Goal: Task Accomplishment & Management: Use online tool/utility

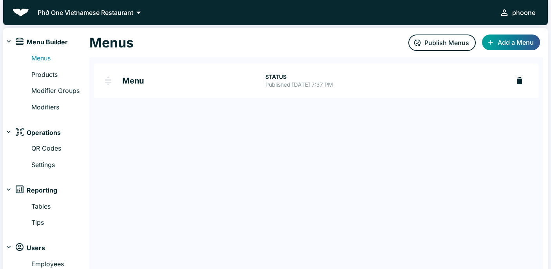
click at [131, 81] on h2 "Menu" at bounding box center [193, 81] width 143 height 8
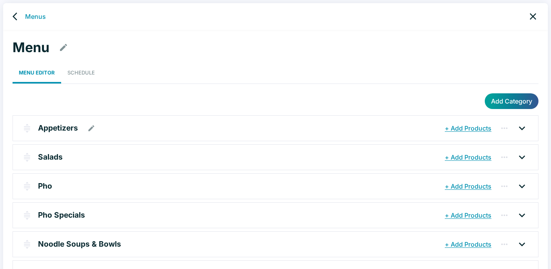
click at [59, 129] on p "Appetizers" at bounding box center [58, 127] width 40 height 11
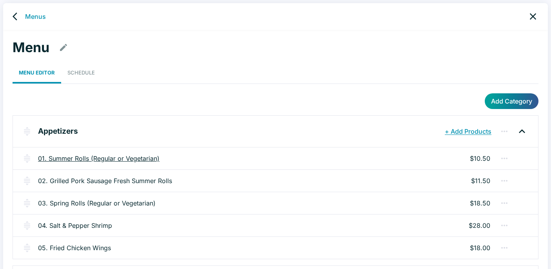
click at [126, 158] on link "01. Summer Rolls (Regular or Vegetarian)" at bounding box center [98, 158] width 121 height 9
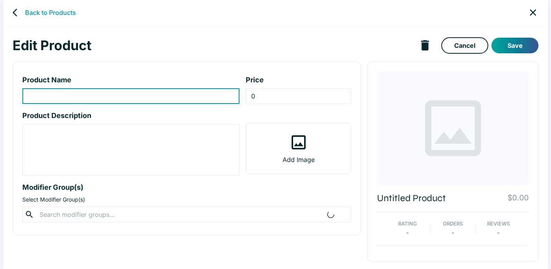
scroll to position [6, 0]
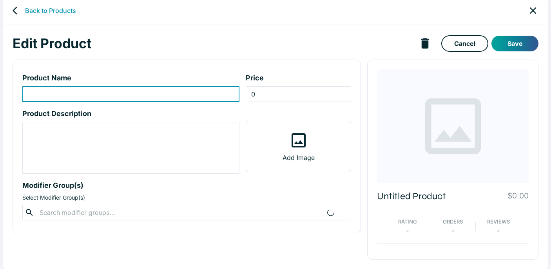
type input "01. Summer Rolls (Regular or Vegetarian)"
type input "10.5"
type textarea "Rice paper rolls filled w/ shrimp, vermicelli noodles, lettuce, and herbs."
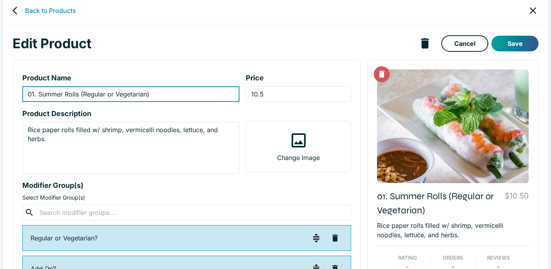
click at [166, 93] on input "01. Summer Rolls (Regular or Vegetarian)" at bounding box center [130, 94] width 217 height 16
click at [81, 94] on input "01. Summer Rolls (Regular or Vegetarian)" at bounding box center [130, 94] width 217 height 16
paste input "chả giò"
click at [85, 93] on input "01. Summer Rolls-chả giò (Regular or Vegetarian)" at bounding box center [130, 94] width 217 height 16
click at [82, 94] on input "01. Summer Rolls-Chả Giò (Regular or Vegetarian)" at bounding box center [130, 94] width 217 height 16
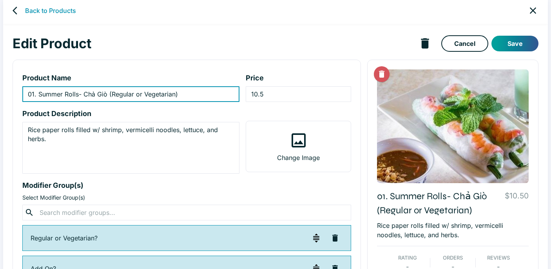
click at [79, 94] on input "01. Summer Rolls- Chả Giò (Regular or Vegetarian)" at bounding box center [130, 94] width 217 height 16
click at [177, 94] on input "01. Summer Rolls - Chả Giò (Regular or Vegetarian)" at bounding box center [130, 94] width 217 height 16
paste input "chay"
click at [207, 93] on input "01. Summer Rolls - Chả Giò (Regular or Vegetarian-chay" at bounding box center [130, 94] width 217 height 16
click at [135, 96] on input "01. Summer Rolls - Chả Giò (Regular or Vegetarian-chay)" at bounding box center [130, 94] width 217 height 16
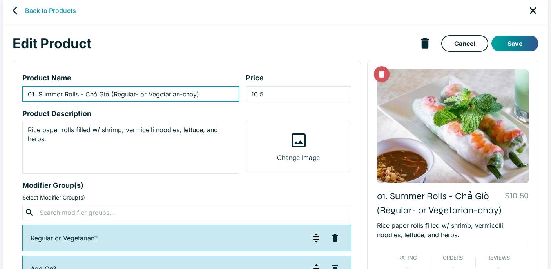
click at [139, 93] on input "01. Summer Rolls - Chả Giò (Regular- or Vegetarian-chay)" at bounding box center [130, 94] width 217 height 16
paste input "product-name-input"
click at [139, 93] on input "01. Summer Rolls - Chả Giò (Regular- Vegetarian-chay)" at bounding box center [130, 94] width 217 height 16
paste input "Mặ"
click at [141, 94] on input "01. Summer Rolls - Chả Giò (Regular- Mặn-chay)" at bounding box center [130, 94] width 217 height 16
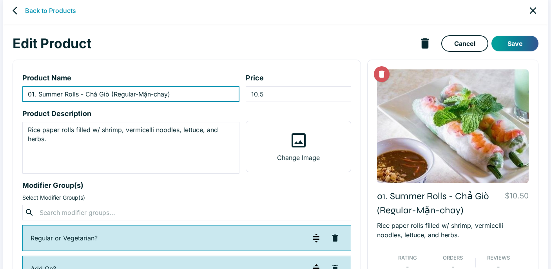
click at [189, 95] on input "01. Summer Rolls - Chả Giò (Regular-Mặn-chay)" at bounding box center [130, 94] width 217 height 16
click at [154, 95] on input "01. Summer Rolls - Chả Giò (Regular-Mặn-chay)" at bounding box center [130, 94] width 217 height 16
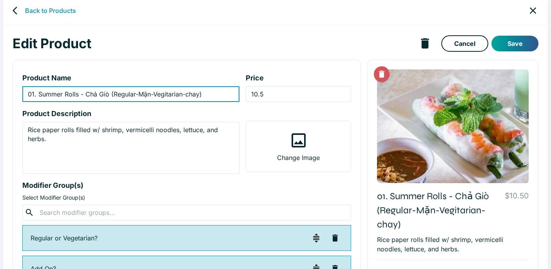
click at [167, 96] on input "01. Summer Rolls - Chả Giò (Regular-Mặn-Vegitarian-chay)" at bounding box center [130, 94] width 217 height 16
click at [210, 97] on input "01. Summer Rolls - Chả Giò (Regular-Mặn-Vegetarian-chay)" at bounding box center [130, 94] width 217 height 16
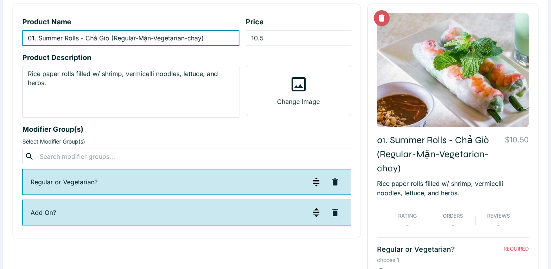
scroll to position [60, 0]
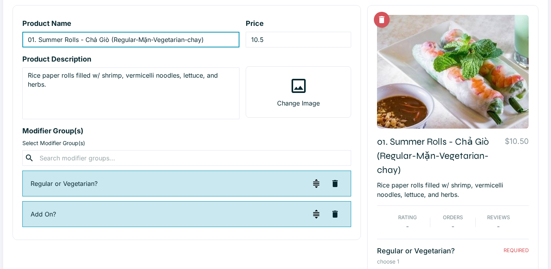
type input "01. Summer Rolls - Chả Giò (Regular-Mặn-Vegetarian-chay)"
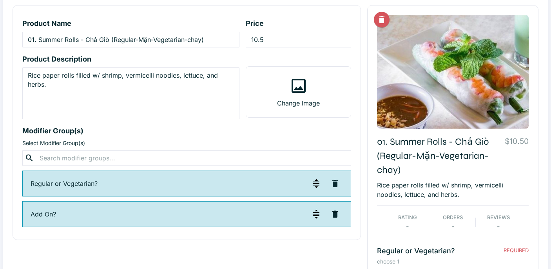
click at [99, 183] on p "Regular or Vegetarian?" at bounding box center [170, 183] width 278 height 9
click at [61, 181] on p "Regular or Vegetarian?" at bounding box center [170, 183] width 278 height 9
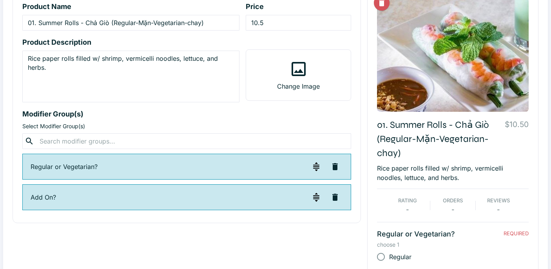
scroll to position [150, 0]
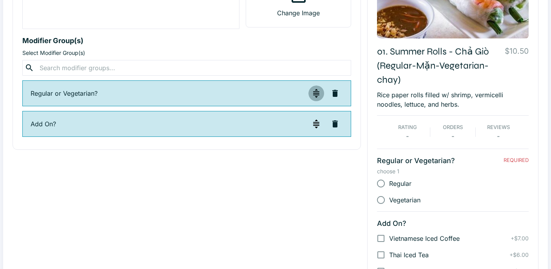
click at [317, 96] on img "button" at bounding box center [316, 93] width 9 height 9
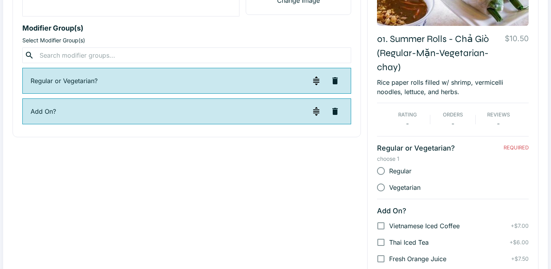
scroll to position [162, 0]
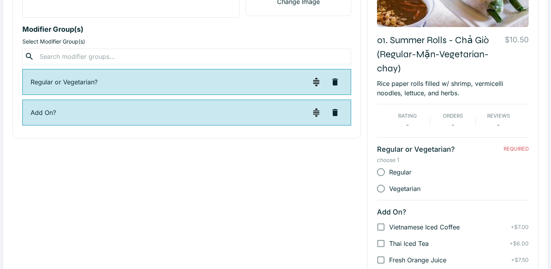
click at [419, 172] on div "Regular" at bounding box center [453, 172] width 152 height 16
click at [377, 173] on input "Regular" at bounding box center [381, 172] width 16 height 16
radio input "true"
click at [378, 173] on input "Regular" at bounding box center [381, 172] width 16 height 16
click at [385, 187] on input "Vegetarian" at bounding box center [381, 188] width 16 height 16
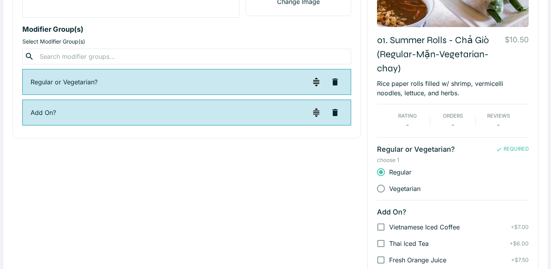
radio input "true"
click at [407, 186] on span "Vegetarian" at bounding box center [404, 188] width 31 height 9
click at [389, 186] on input "Vegetarian" at bounding box center [381, 188] width 16 height 16
click at [418, 171] on div "Regular" at bounding box center [453, 172] width 152 height 16
click at [383, 173] on input "Regular" at bounding box center [381, 172] width 16 height 16
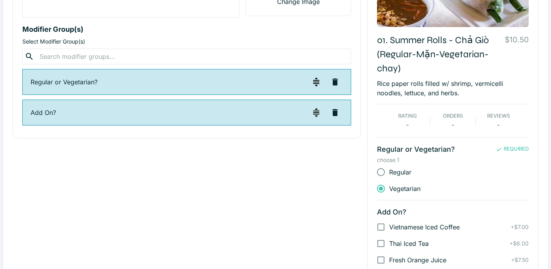
radio input "true"
click at [431, 170] on div "Regular" at bounding box center [453, 172] width 152 height 16
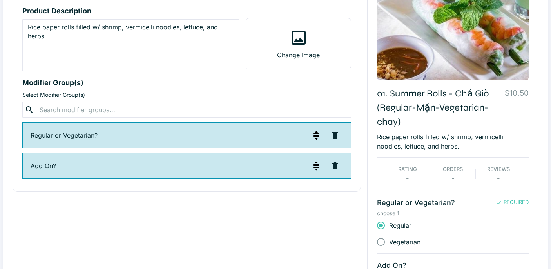
scroll to position [230, 0]
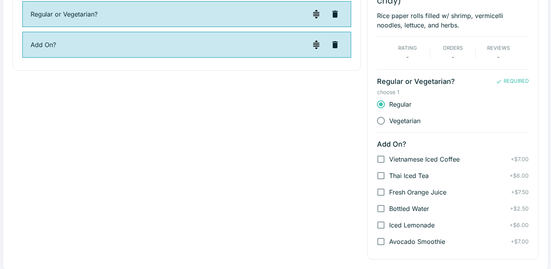
click at [438, 102] on div "Regular" at bounding box center [453, 104] width 152 height 16
click at [509, 81] on p "REQUIRED" at bounding box center [516, 81] width 25 height 8
click at [444, 82] on p "Regular or Vegetarian?" at bounding box center [436, 81] width 119 height 11
click at [187, 138] on div "Product Name 01. Summer Rolls - Chả Giò (Regular-Mặn-Vegetarian-chay) ​ Price 1…" at bounding box center [183, 45] width 355 height 430
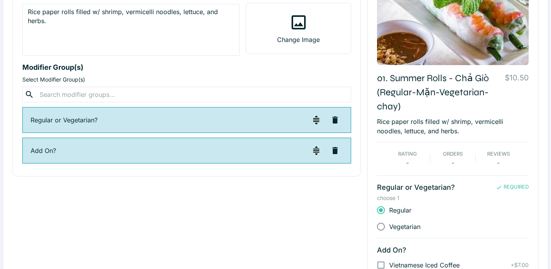
scroll to position [125, 0]
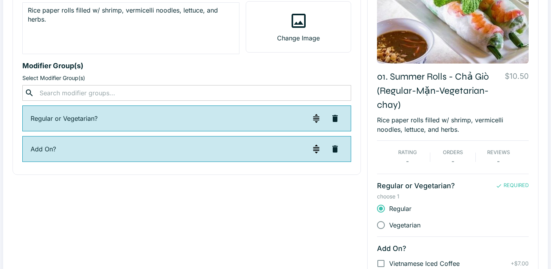
click at [74, 94] on input "text" at bounding box center [186, 92] width 299 height 11
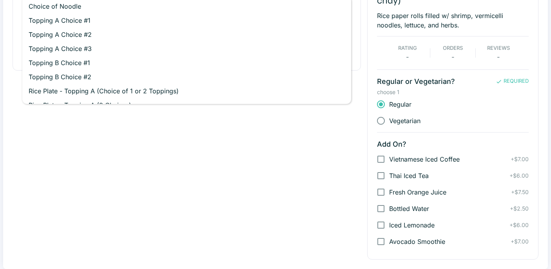
scroll to position [0, 0]
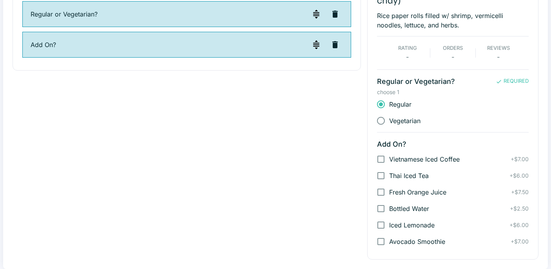
click at [307, 208] on div "Product Name 01. Summer Rolls - Chả Giò (Regular-Mặn-Vegetarian-chay) ​ Price 1…" at bounding box center [183, 45] width 355 height 430
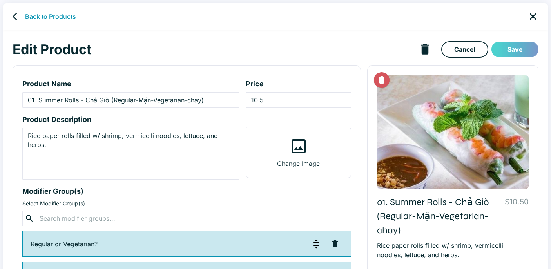
click at [503, 45] on button "Save" at bounding box center [514, 50] width 47 height 16
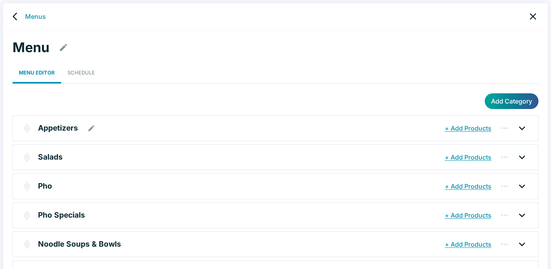
click at [94, 128] on icon "button" at bounding box center [91, 128] width 8 height 8
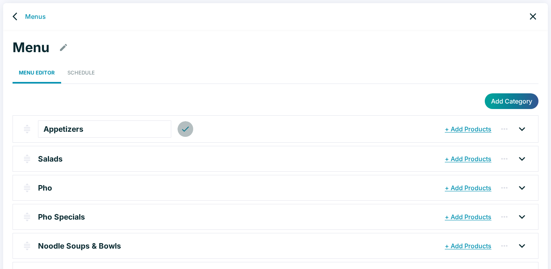
click at [181, 131] on icon "button" at bounding box center [185, 128] width 9 height 9
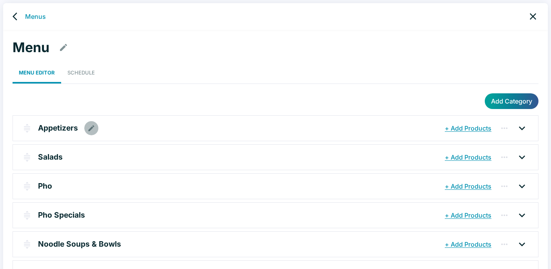
click at [91, 126] on icon "button" at bounding box center [91, 128] width 8 height 8
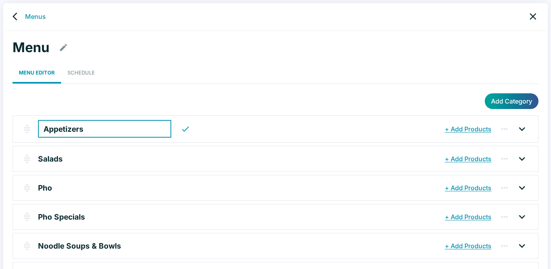
drag, startPoint x: 159, startPoint y: 128, endPoint x: 152, endPoint y: 127, distance: 6.3
click at [178, 128] on button "button" at bounding box center [186, 129] width 16 height 16
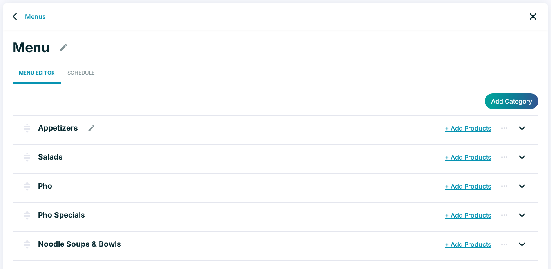
click at [523, 127] on icon at bounding box center [522, 128] width 6 height 4
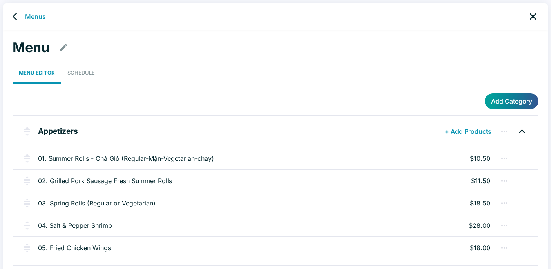
click at [138, 181] on link "02. Grilled Pork Sausage Fresh Summer Rolls" at bounding box center [105, 180] width 134 height 9
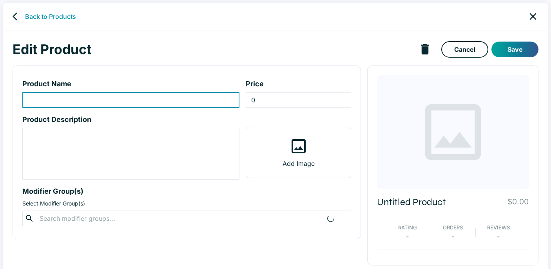
type input "02. Grilled Pork Sausage Fresh Summer Rolls"
type input "11.5"
type textarea "Rice paper rolls filled w/ grilled pork sausage, vermicelli noodles, lettuce, a…"
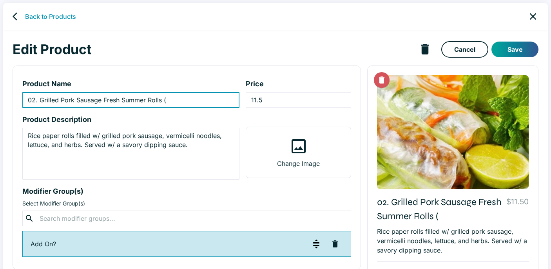
paste input "Nem Nướng Cuốn"
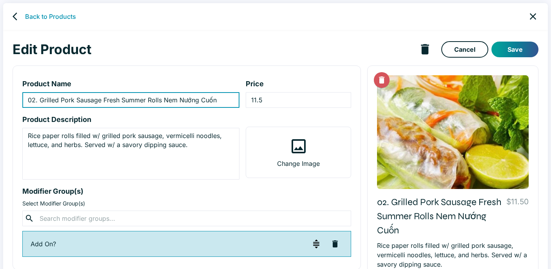
click at [163, 100] on input "02. Grilled Pork Sausage Fresh Summer Rolls Nem Nướng Cuốn" at bounding box center [130, 100] width 217 height 16
click at [220, 100] on input "02. Grilled Pork Sausage Fresh Summer Rolls (Nem Nướng Cuốn" at bounding box center [130, 100] width 217 height 16
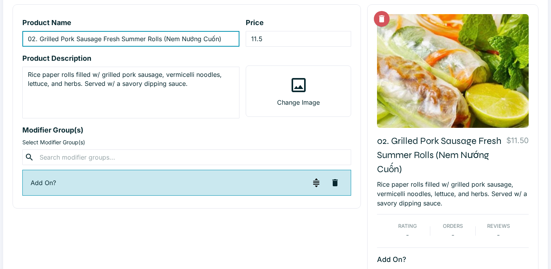
scroll to position [27, 0]
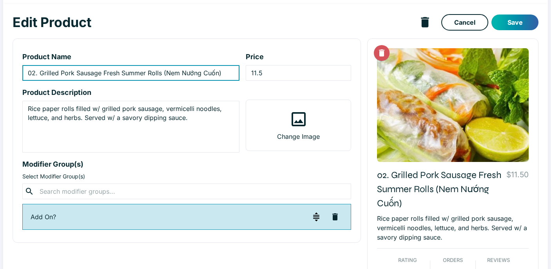
type input "02. Grilled Pork Sausage Fresh Summer Rolls (Nem Nướng Cuốn)"
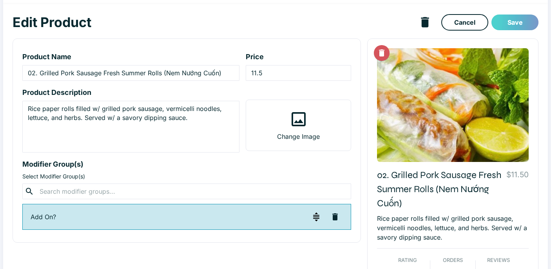
click at [519, 23] on button "Save" at bounding box center [514, 23] width 47 height 16
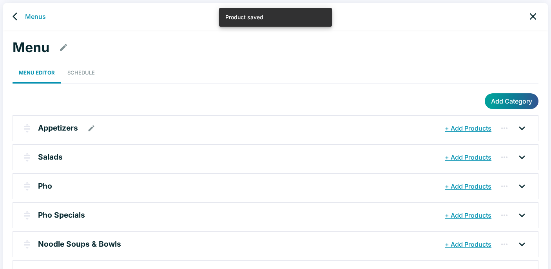
click at [524, 130] on icon at bounding box center [522, 128] width 13 height 13
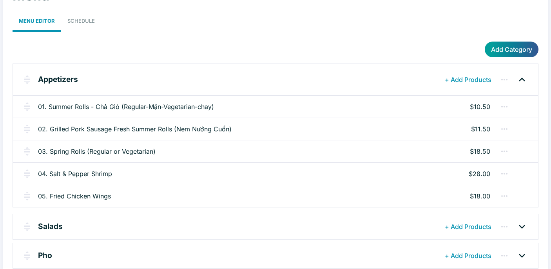
scroll to position [53, 0]
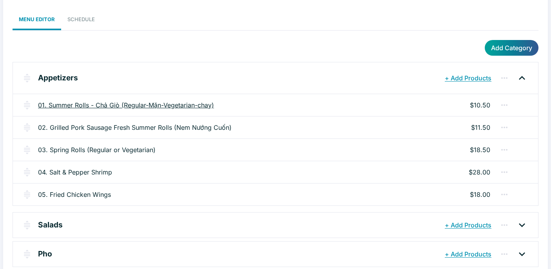
click at [202, 106] on link "01. Summer Rolls - Chả Giò (Regular-Mặn-Vegetarian-chay)" at bounding box center [126, 104] width 176 height 9
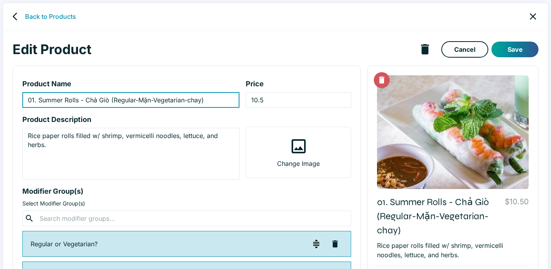
drag, startPoint x: 209, startPoint y: 100, endPoint x: 112, endPoint y: 98, distance: 96.8
click at [112, 98] on input "01. Summer Rolls - Chả Giò (Regular-Mặn-Vegetarian-chay)" at bounding box center [130, 100] width 217 height 16
click at [97, 100] on input "01. Summer Rolls - Chả Giò (Regular-Mặn-Vegetarian-chay)" at bounding box center [130, 100] width 217 height 16
click at [205, 101] on input "01. Summer Rolls - Chả Giò (Regular-Mặn-Vegetarian-chay)" at bounding box center [130, 100] width 217 height 16
drag, startPoint x: 204, startPoint y: 101, endPoint x: 83, endPoint y: 101, distance: 120.7
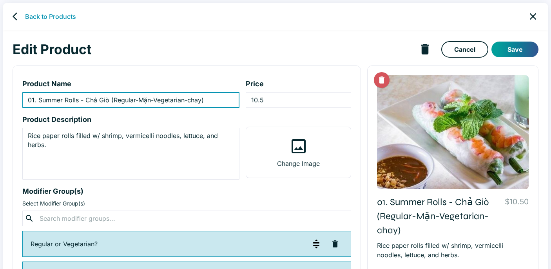
click at [84, 101] on input "01. Summer Rolls - Chả Giò (Regular-Mặn-Vegetarian-chay)" at bounding box center [130, 100] width 217 height 16
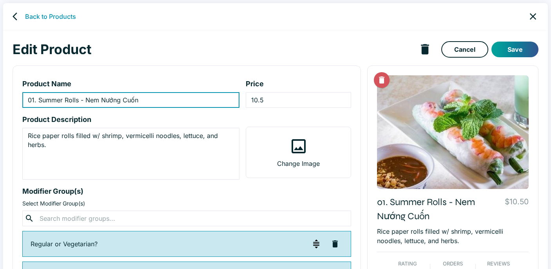
type input "01. Summer Rolls - Nem Nướng Cuốn"
click at [112, 49] on h1 "Edit Product" at bounding box center [214, 49] width 403 height 16
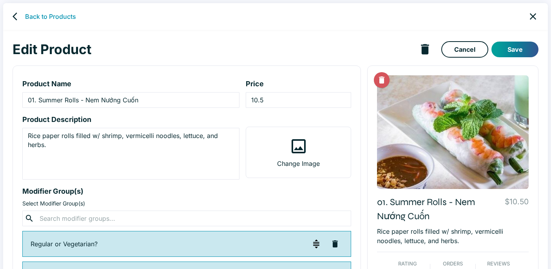
click at [16, 15] on icon "back" at bounding box center [17, 16] width 9 height 9
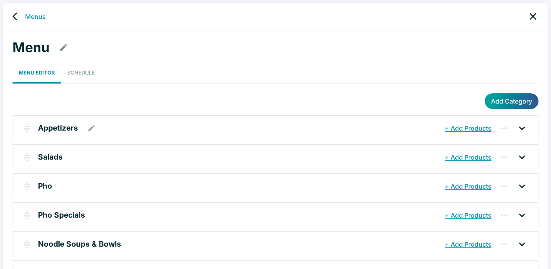
click at [526, 127] on icon at bounding box center [522, 128] width 13 height 13
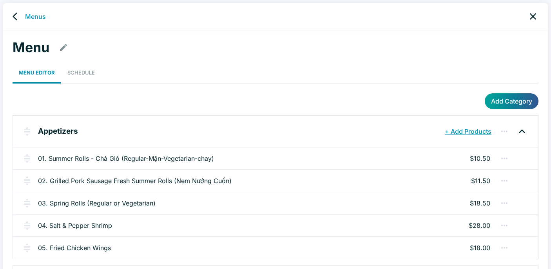
click at [85, 202] on link "03. Spring Rolls (Regular or Vegetarian)" at bounding box center [97, 202] width 118 height 9
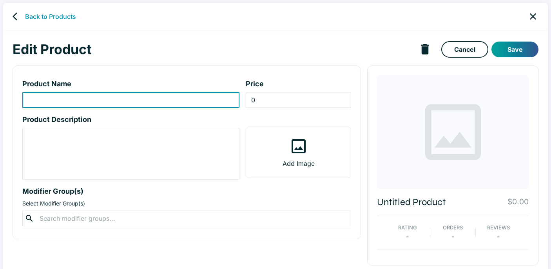
type input "03. Spring Rolls (Regular or Vegetarian)"
type input "18.5"
type textarea "Golden fried rolls stuffed w/ pork, taro, carrot, and glass noodles. Served w/ …"
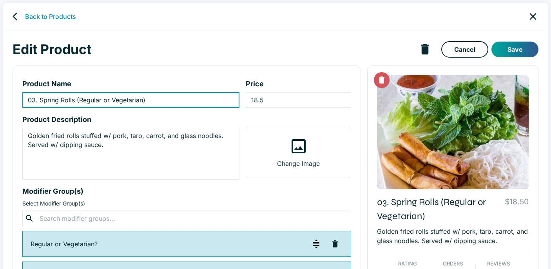
click at [76, 99] on input "03. Spring Rolls (Regular or Vegetarian)" at bounding box center [130, 100] width 217 height 16
type input "03. Spring Rolls -NRegular or Vegetarian)"
click at [458, 46] on link "Cancel" at bounding box center [464, 49] width 47 height 16
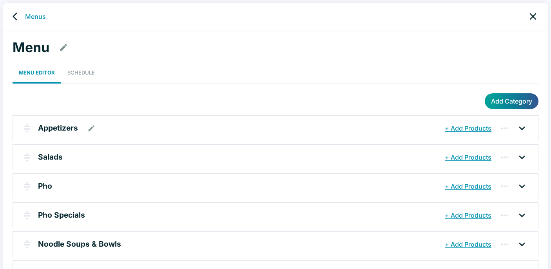
click at [60, 128] on p "Appetizers" at bounding box center [58, 127] width 40 height 11
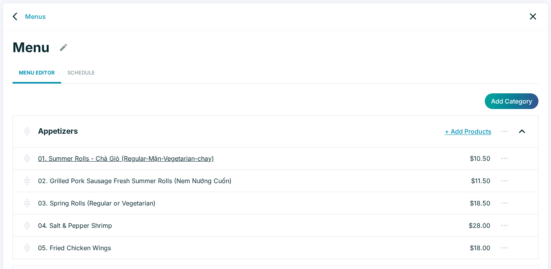
click at [205, 159] on link "01. Summer Rolls - Chả Giò (Regular-Mặn-Vegetarian-chay)" at bounding box center [126, 158] width 176 height 9
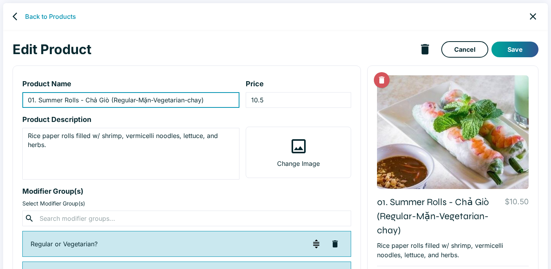
drag, startPoint x: 205, startPoint y: 101, endPoint x: 85, endPoint y: 102, distance: 120.3
click at [85, 102] on input "01. Summer Rolls - Chả Giò (Regular-Mặn-Vegetarian-chay)" at bounding box center [130, 100] width 217 height 16
click at [14, 15] on icon "back" at bounding box center [15, 17] width 5 height 8
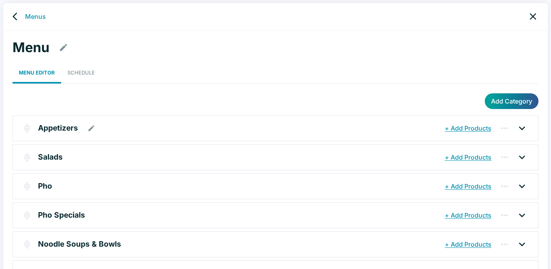
click at [51, 131] on p "Appetizers" at bounding box center [58, 127] width 40 height 11
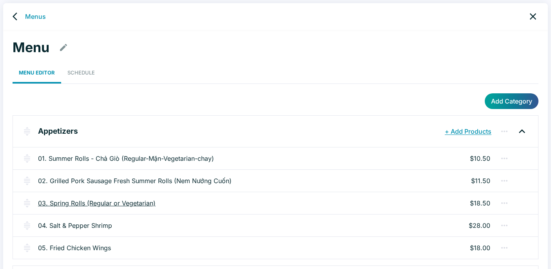
click at [96, 204] on link "03. Spring Rolls (Regular or Vegetarian)" at bounding box center [97, 202] width 118 height 9
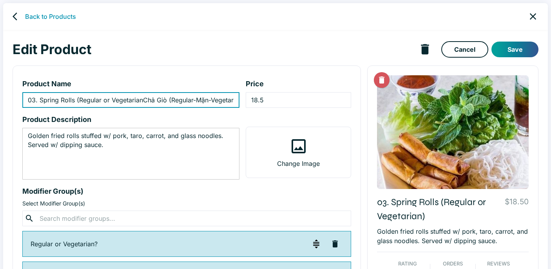
scroll to position [0, 28]
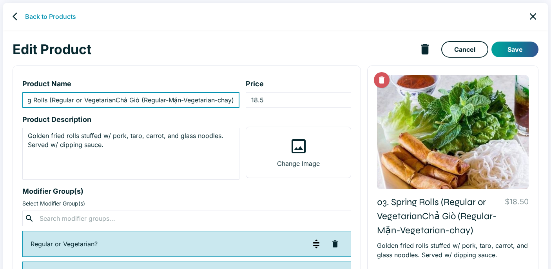
click at [116, 100] on input "03. Spring Rolls (Regular or VegetarianChả Giò (Regular-Mặn-Vegetarian-chay)" at bounding box center [130, 100] width 217 height 16
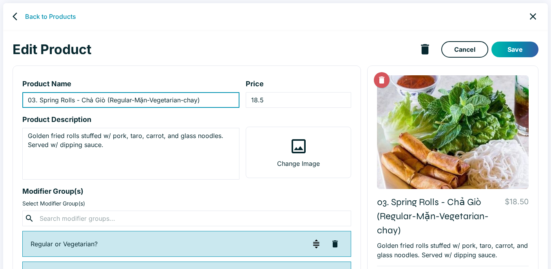
type input "03. Spring Rolls - Chả Giò (Regular-Mặn-Vegetarian-chay)"
click at [522, 49] on button "Save" at bounding box center [514, 50] width 47 height 16
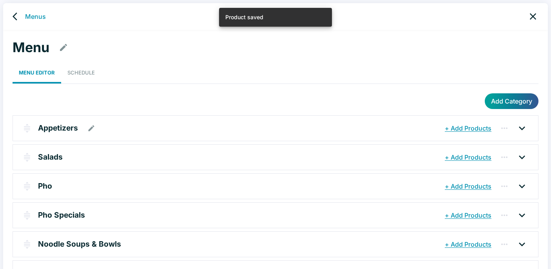
click at [62, 127] on p "Appetizers" at bounding box center [58, 127] width 40 height 11
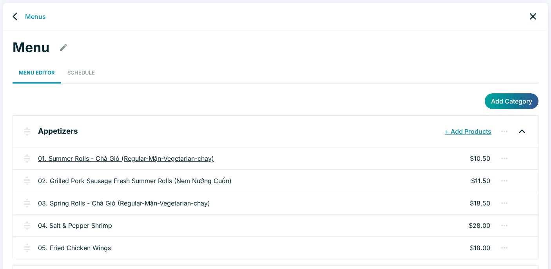
click at [117, 158] on link "01. Summer Rolls - Chả Giò (Regular-Mặn-Vegetarian-chay)" at bounding box center [126, 158] width 176 height 9
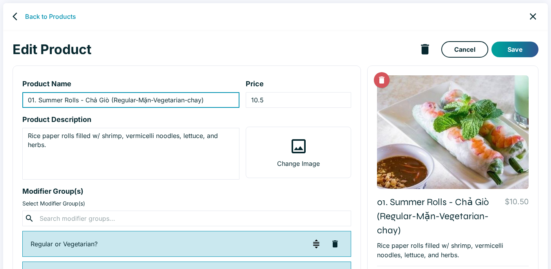
click at [109, 100] on input "01. Summer Rolls - Chả Giò (Regular-Mặn-Vegetarian-chay)" at bounding box center [130, 100] width 217 height 16
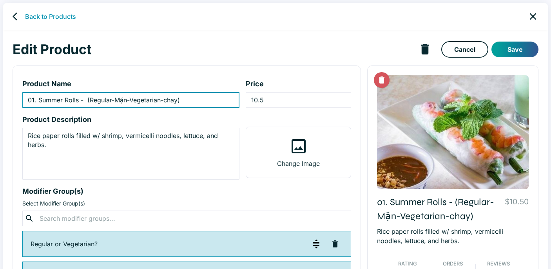
paste input "Gỏi cuốn"
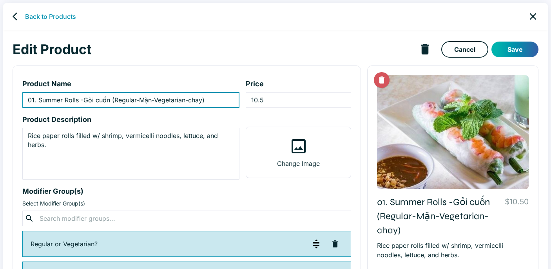
type input "01. Summer Rolls -Gỏi cuốn (Regular-Mặn-Vegetarian-chay)"
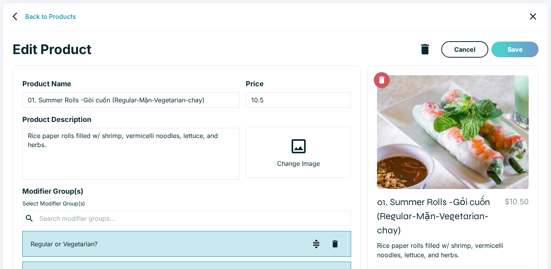
click at [507, 45] on button "Save" at bounding box center [514, 50] width 47 height 16
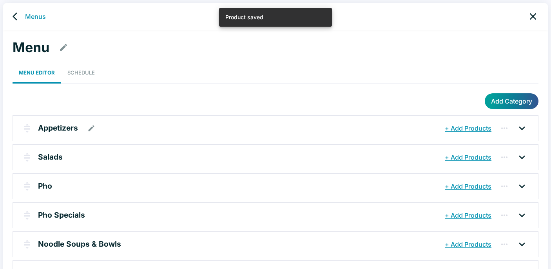
click at [28, 127] on img "button" at bounding box center [26, 127] width 9 height 9
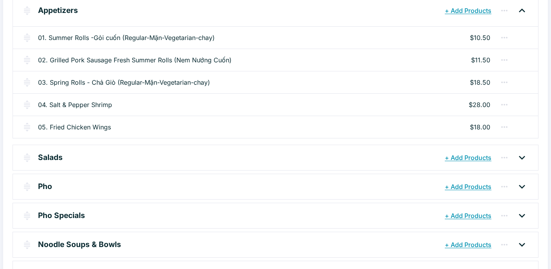
scroll to position [120, 0]
click at [89, 103] on link "04. Salt & Pepper Shrimp" at bounding box center [75, 104] width 74 height 9
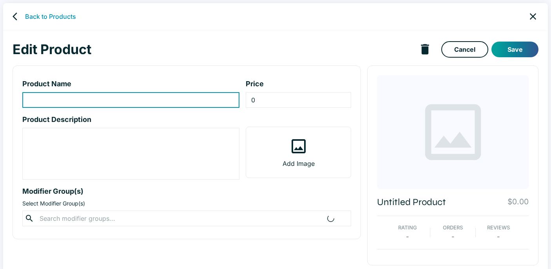
type input "04. Salt & Pepper Shrimp"
type input "28"
type textarea "Crispy fried shrimp tossed w/ garlic, chili and savory salt and pepper seasonin…"
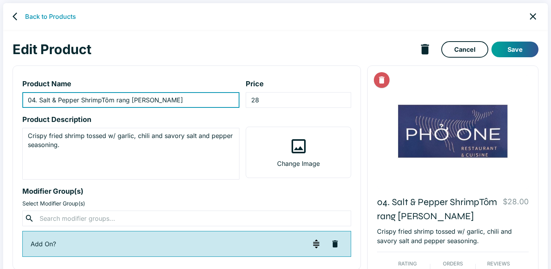
click at [103, 99] on input "04. Salt & Pepper ShrimpTôm rang [PERSON_NAME]" at bounding box center [130, 100] width 217 height 16
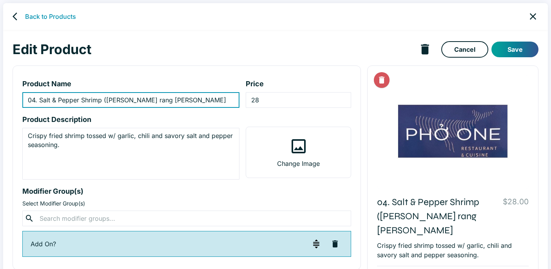
click at [154, 98] on input "04. Salt & Pepper Shrimp ([PERSON_NAME] rang [PERSON_NAME]" at bounding box center [130, 100] width 217 height 16
type input "04. Salt & Pepper Shrimp ([PERSON_NAME] rang [PERSON_NAME])"
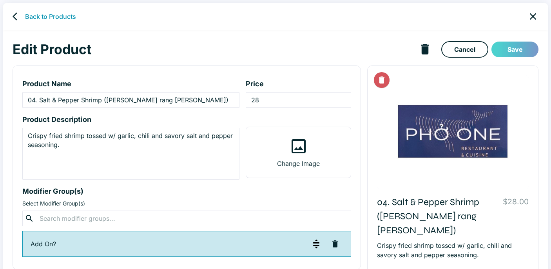
click at [513, 49] on button "Save" at bounding box center [514, 50] width 47 height 16
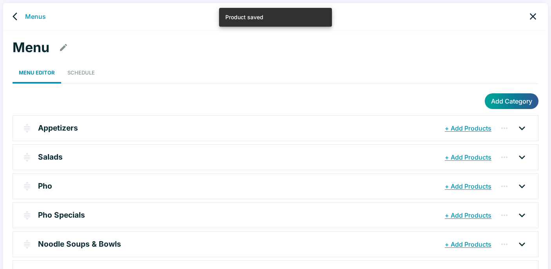
click at [16, 15] on icon "back" at bounding box center [17, 16] width 9 height 9
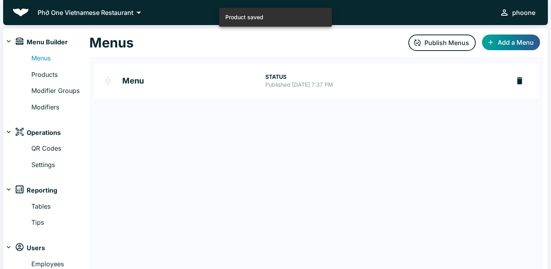
click at [136, 81] on h2 "Menu" at bounding box center [193, 81] width 143 height 8
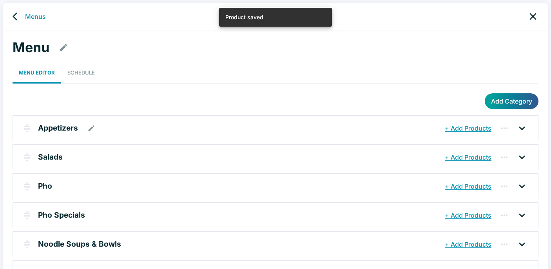
click at [71, 129] on p "Appetizers" at bounding box center [58, 127] width 40 height 11
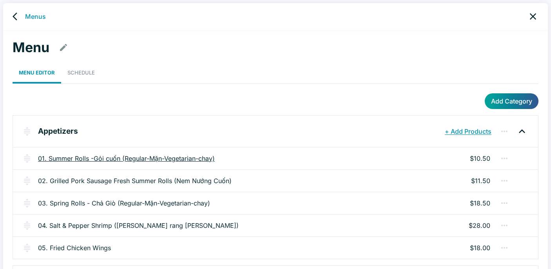
click at [107, 158] on link "01. Summer Rolls -Gỏi cuốn (Regular-Mặn-Vegetarian-chay)" at bounding box center [126, 158] width 177 height 9
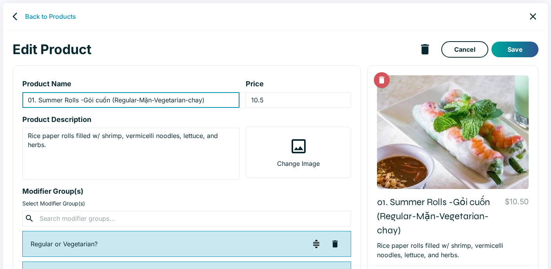
drag, startPoint x: 83, startPoint y: 100, endPoint x: 89, endPoint y: 114, distance: 15.6
click at [83, 100] on input "01. Summer Rolls -Gỏi cuốn (Regular-Mặn-Vegetarian-chay)" at bounding box center [130, 100] width 217 height 16
type input "01. Summer Rolls - Gỏi cuốn (Regular-Mặn-Vegetarian-chay)"
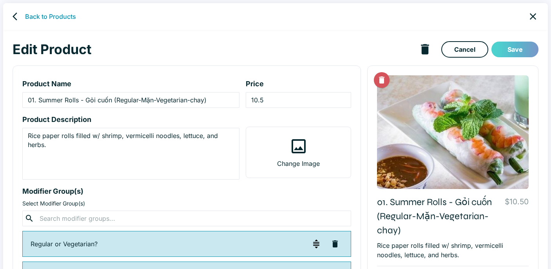
click at [512, 49] on button "Save" at bounding box center [514, 50] width 47 height 16
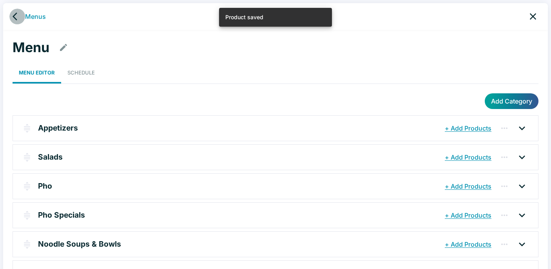
click at [14, 15] on icon "back" at bounding box center [15, 17] width 5 height 8
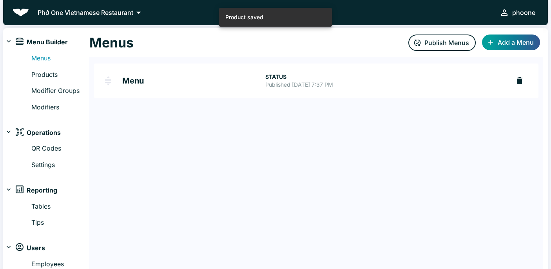
click at [132, 79] on h2 "Menu" at bounding box center [193, 81] width 143 height 8
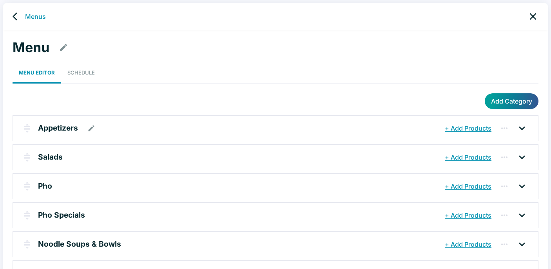
click at [63, 129] on p "Appetizers" at bounding box center [58, 127] width 40 height 11
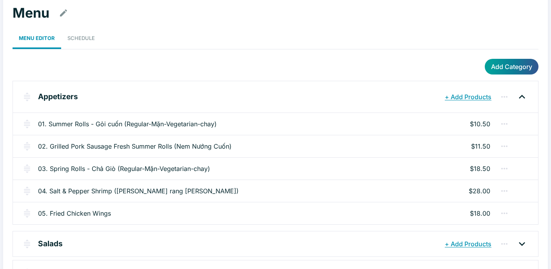
scroll to position [35, 0]
click at [205, 147] on link "02. Grilled Pork Sausage Fresh Summer Rolls (Nem Nướng Cuốn)" at bounding box center [135, 145] width 194 height 9
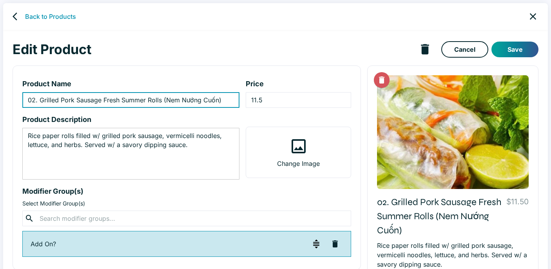
drag, startPoint x: 166, startPoint y: 100, endPoint x: 170, endPoint y: 127, distance: 27.7
click at [166, 100] on input "02. Grilled Pork Sausage Fresh Summer Rolls (Nem Nướng Cuốn)" at bounding box center [130, 100] width 217 height 16
click at [229, 101] on input "02. Grilled Pork Sausage Fresh Summer Rolls - Nem Nướng Cuốn)" at bounding box center [130, 100] width 217 height 16
type input "02. Grilled Pork Sausage Fresh Summer Rolls - Nem Nướng Cuốn"
click at [522, 50] on button "Save" at bounding box center [514, 50] width 47 height 16
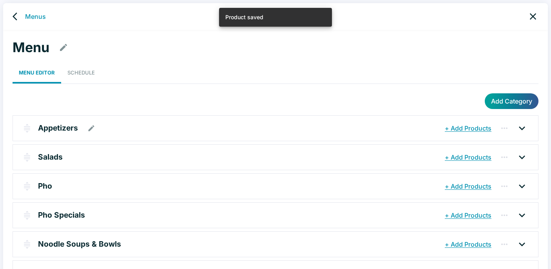
drag, startPoint x: 63, startPoint y: 129, endPoint x: 83, endPoint y: 132, distance: 20.6
click at [63, 129] on p "Appetizers" at bounding box center [58, 127] width 40 height 11
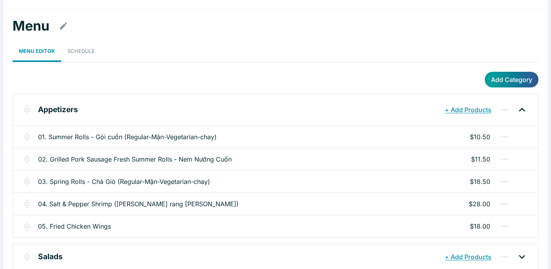
scroll to position [23, 0]
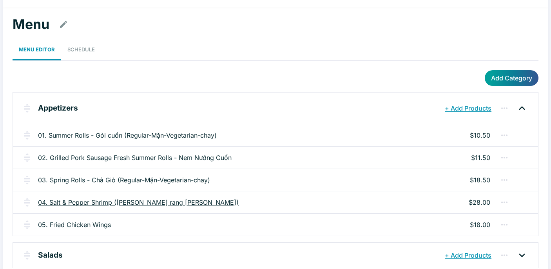
click at [149, 201] on link "04. Salt & Pepper Shrimp ([PERSON_NAME] rang [PERSON_NAME])" at bounding box center [138, 202] width 201 height 9
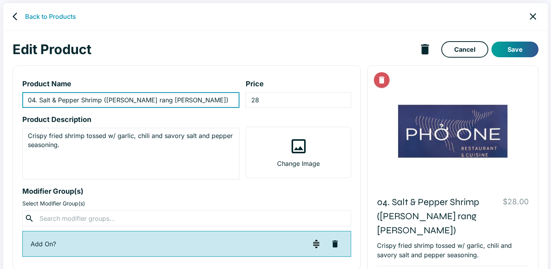
click at [170, 101] on input "04. Salt & Pepper Shrimp ([PERSON_NAME] rang [PERSON_NAME])" at bounding box center [130, 100] width 217 height 16
click at [126, 102] on input "04. Salt & Pepper Shrimp - [PERSON_NAME] rang [PERSON_NAME]" at bounding box center [130, 100] width 217 height 16
click at [145, 99] on input "04. Salt & Pepper Shrimp - [PERSON_NAME] Rang [PERSON_NAME]" at bounding box center [130, 100] width 217 height 16
type input "04. Salt & Pepper Shrimp - [PERSON_NAME] Rang [PERSON_NAME]"
click at [519, 45] on button "Save" at bounding box center [514, 50] width 47 height 16
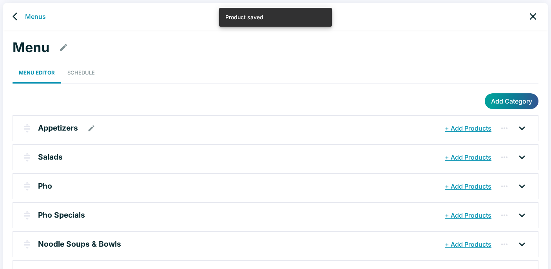
click at [60, 122] on p "Appetizers" at bounding box center [58, 127] width 40 height 11
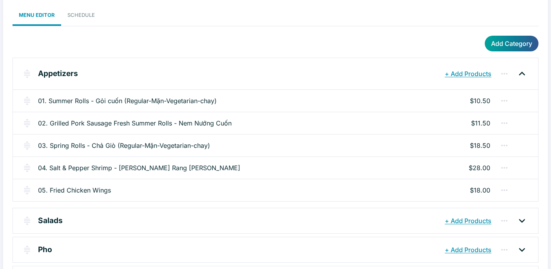
scroll to position [60, 0]
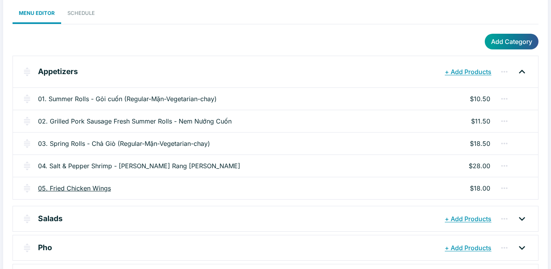
click at [91, 189] on link "05. Fried Chicken Wings" at bounding box center [74, 187] width 73 height 9
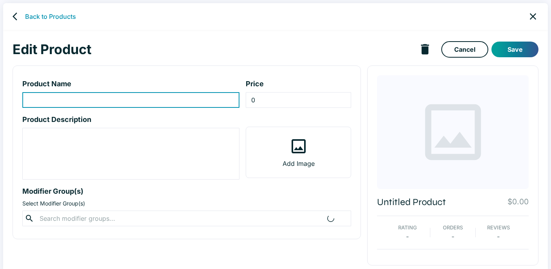
type input "05. Fried Chicken Wings"
type input "18"
type textarea "Crispy fried chicken wings tossed in a sweet and savory Vietnamese fish sauce g…"
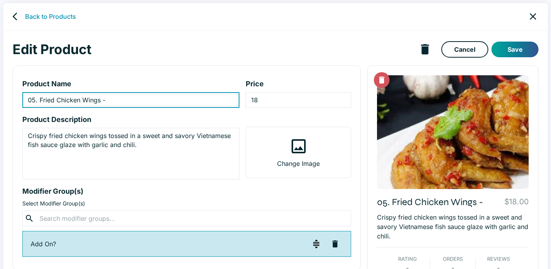
click at [113, 100] on input "05. Fried Chicken Wings -" at bounding box center [130, 100] width 217 height 16
paste input "[PERSON_NAME] rang [PERSON_NAME]"
click at [107, 101] on input "05. Fried Chicken Wings -" at bounding box center [130, 100] width 217 height 16
paste input "[PERSON_NAME] GÀ CHIÊN"
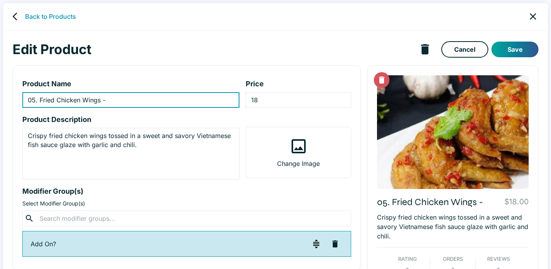
click at [114, 102] on input "05. Fried Chicken Wings -" at bounding box center [130, 100] width 217 height 16
paste input "[PERSON_NAME] gà chiên"
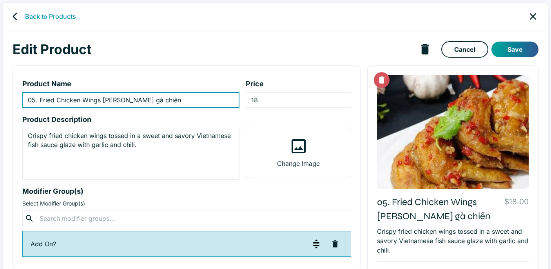
click at [103, 100] on input "05. Fried Chicken Wings [PERSON_NAME] gà chiên" at bounding box center [130, 100] width 217 height 16
click at [109, 102] on input "05. Fried Chicken Wings - [PERSON_NAME] gà chiên" at bounding box center [130, 100] width 217 height 16
click at [184, 102] on input "05. Fried Chicken Wings - [PERSON_NAME] Gà Chiên" at bounding box center [130, 100] width 217 height 16
type input "05. Fried Chicken Wings - [PERSON_NAME] Gà Chiên"
click at [518, 47] on button "Save" at bounding box center [514, 50] width 47 height 16
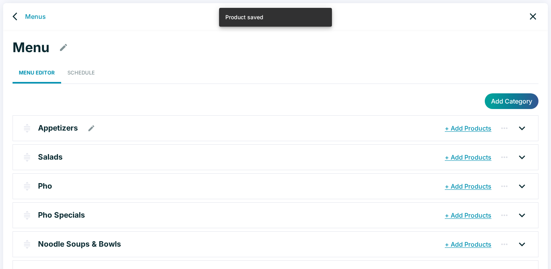
click at [67, 126] on p "Appetizers" at bounding box center [58, 127] width 40 height 11
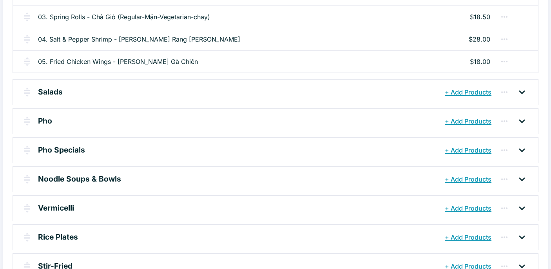
scroll to position [188, 0]
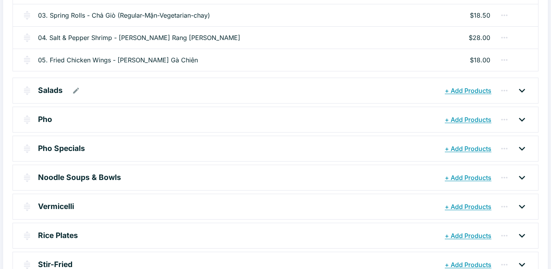
click at [52, 92] on p "Salads" at bounding box center [50, 90] width 25 height 11
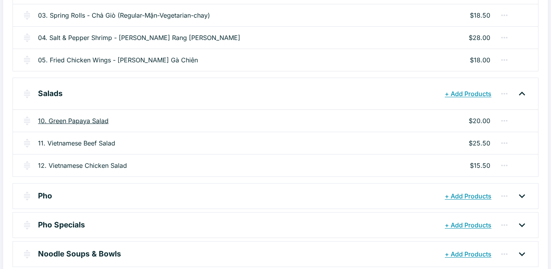
click at [82, 121] on link "10. Green Papaya Salad" at bounding box center [73, 120] width 71 height 9
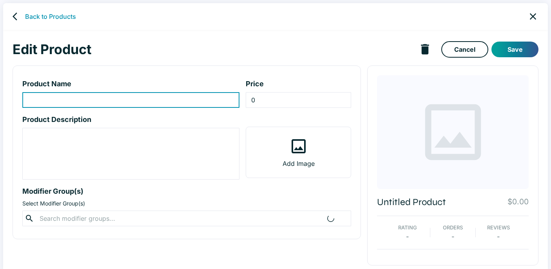
type input "10. Green Papaya Salad"
type input "20"
type textarea "Shredded green papaya w/ shrimp, fresh herbs, peanuts, and fish sauce dressing."
